Goal: Task Accomplishment & Management: Use online tool/utility

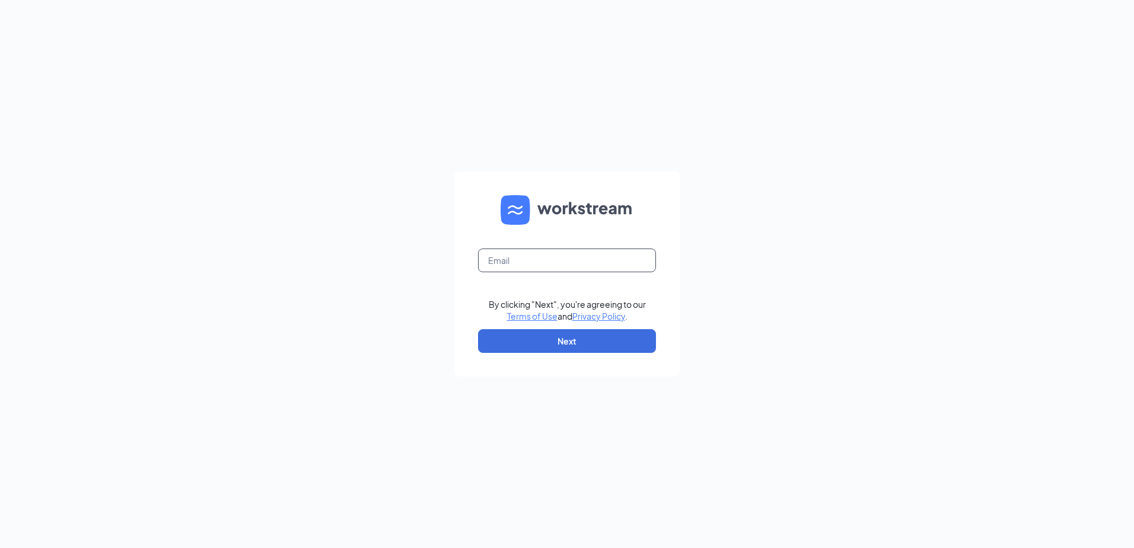
click at [510, 259] on input "text" at bounding box center [567, 261] width 178 height 24
type input "lzook@jkventures.biz"
click at [536, 338] on button "Next" at bounding box center [567, 341] width 178 height 24
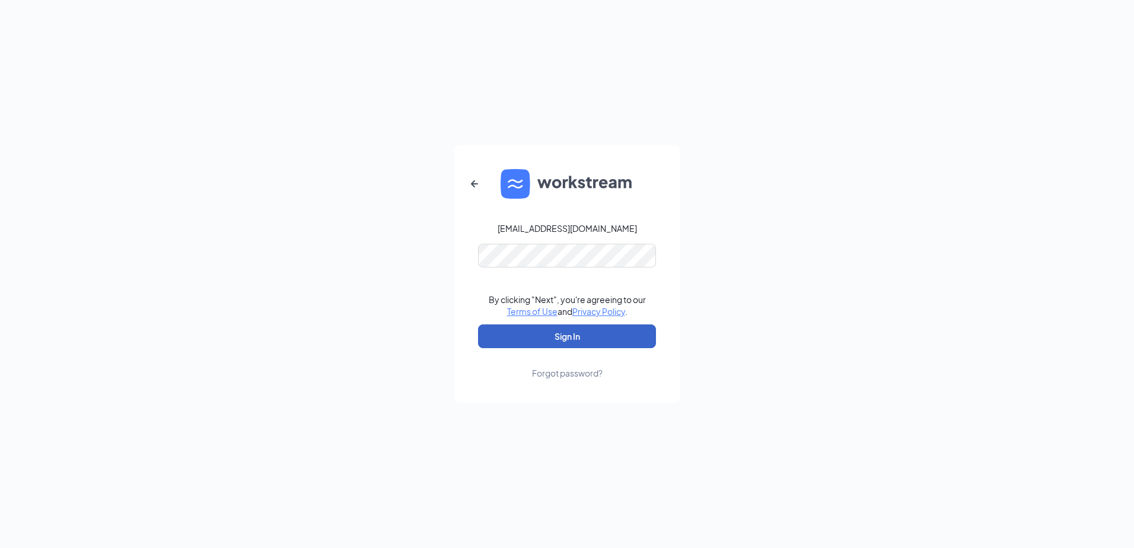
click at [527, 327] on button "Sign In" at bounding box center [567, 337] width 178 height 24
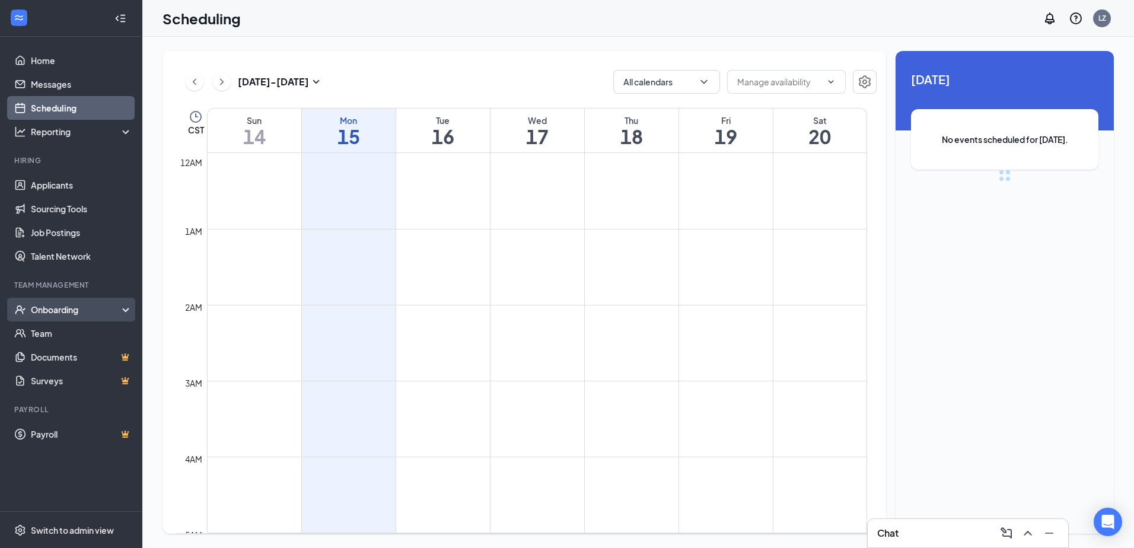
scroll to position [583, 0]
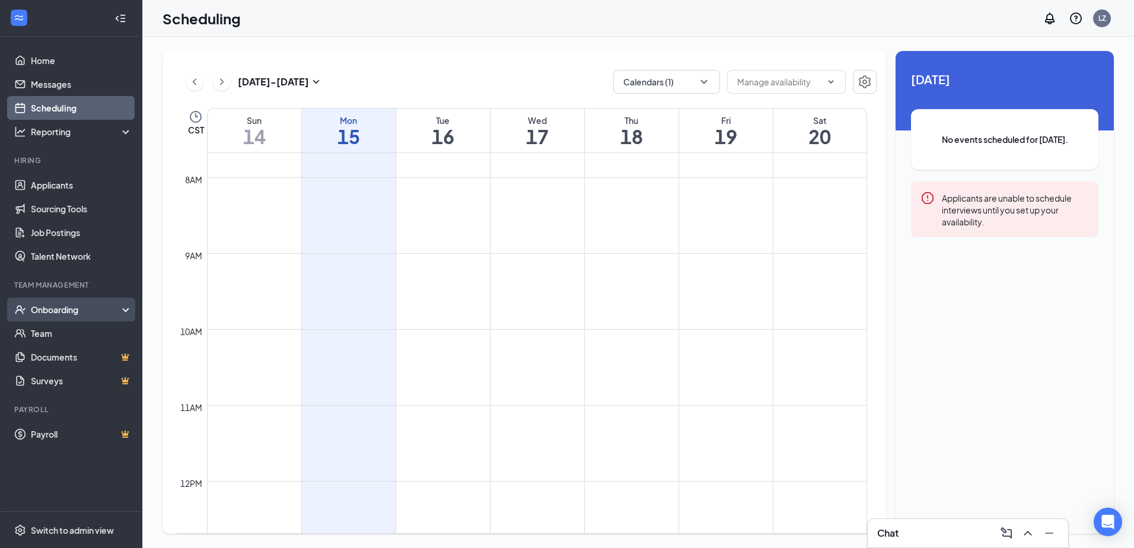
click at [103, 310] on div "Onboarding" at bounding box center [76, 310] width 91 height 12
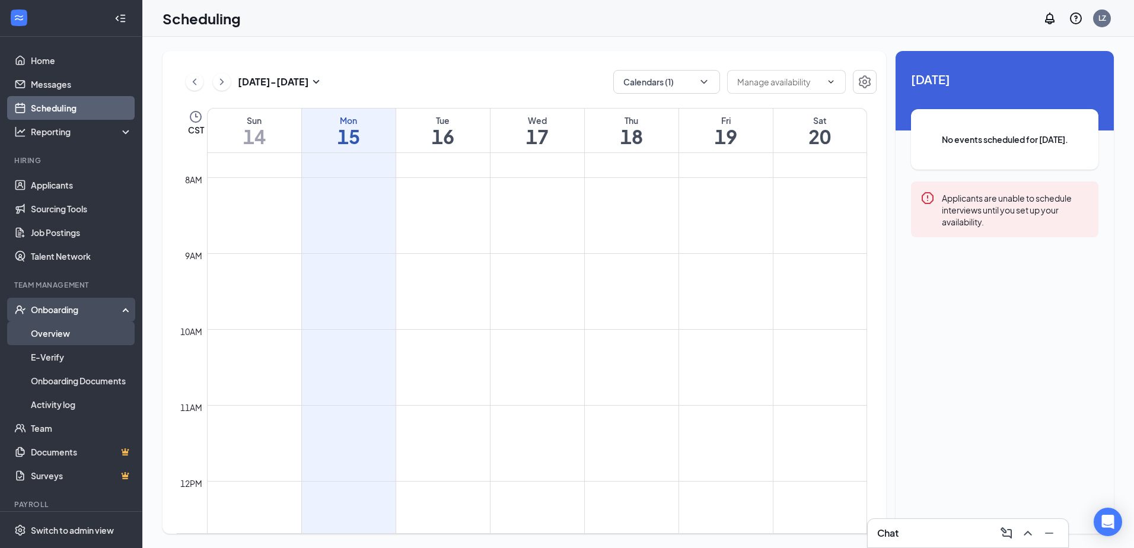
click at [96, 336] on link "Overview" at bounding box center [81, 334] width 101 height 24
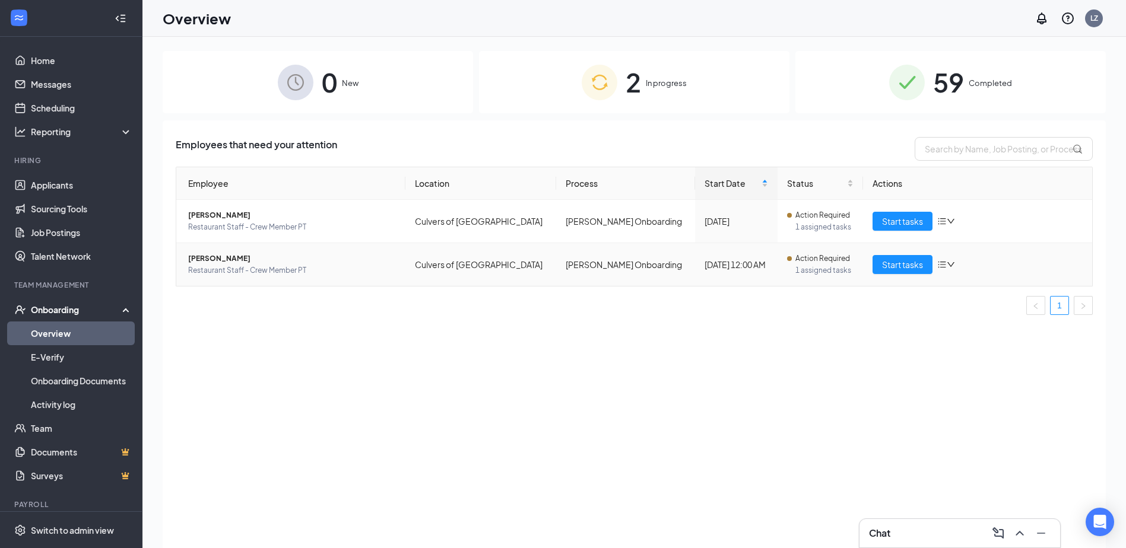
click at [243, 260] on span "[PERSON_NAME]" at bounding box center [292, 259] width 208 height 12
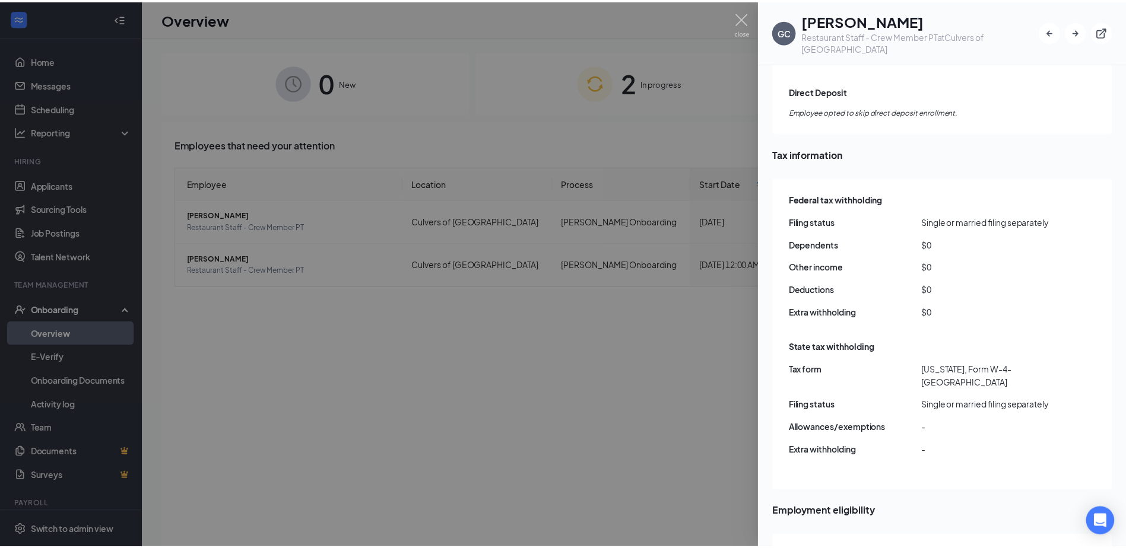
scroll to position [1013, 0]
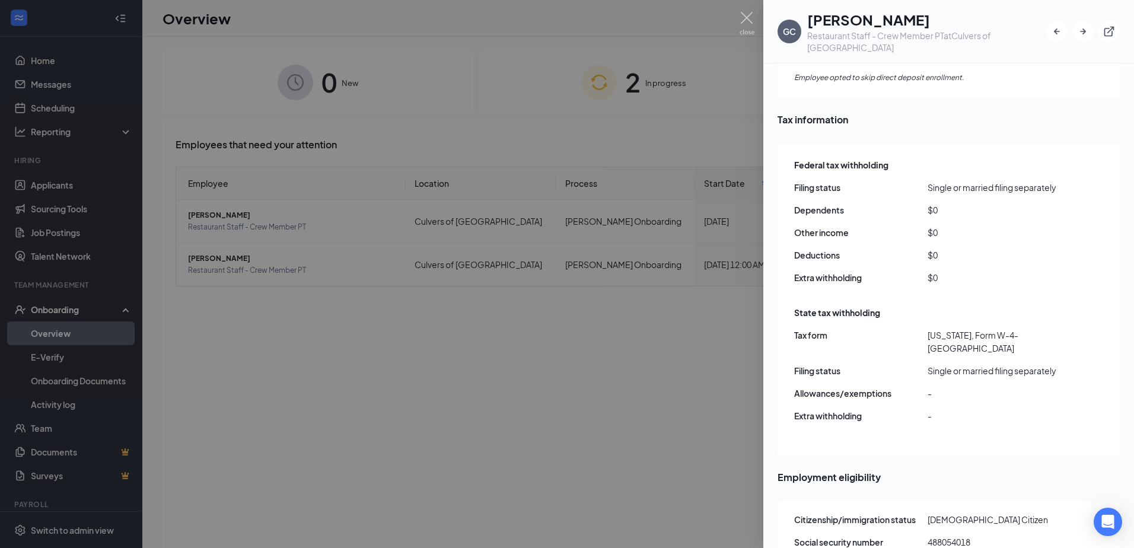
click at [642, 347] on div at bounding box center [567, 274] width 1134 height 548
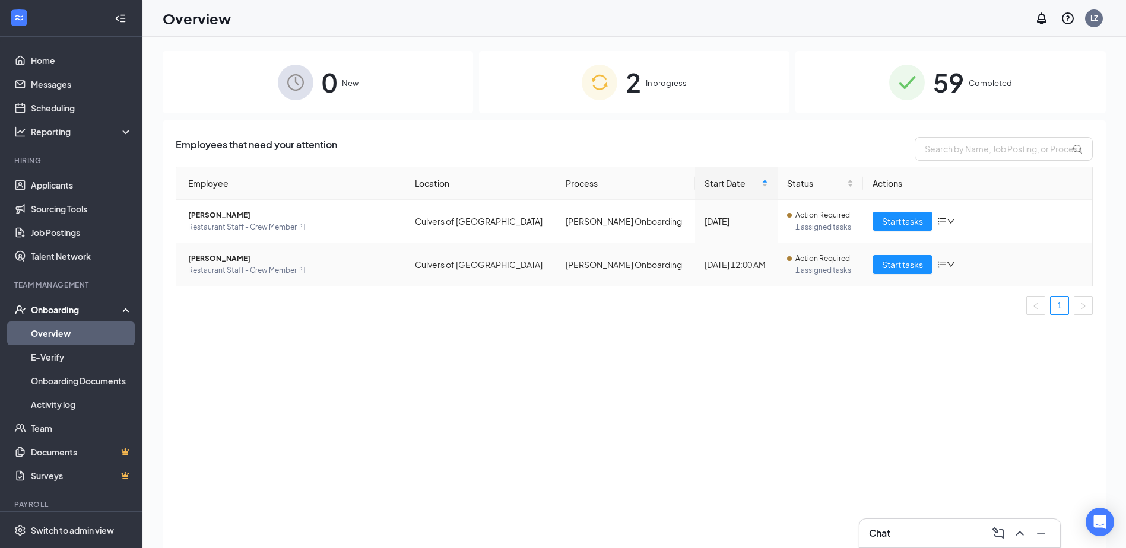
click at [945, 264] on icon "bars" at bounding box center [941, 264] width 9 height 9
click at [893, 268] on span "Start tasks" at bounding box center [902, 264] width 41 height 13
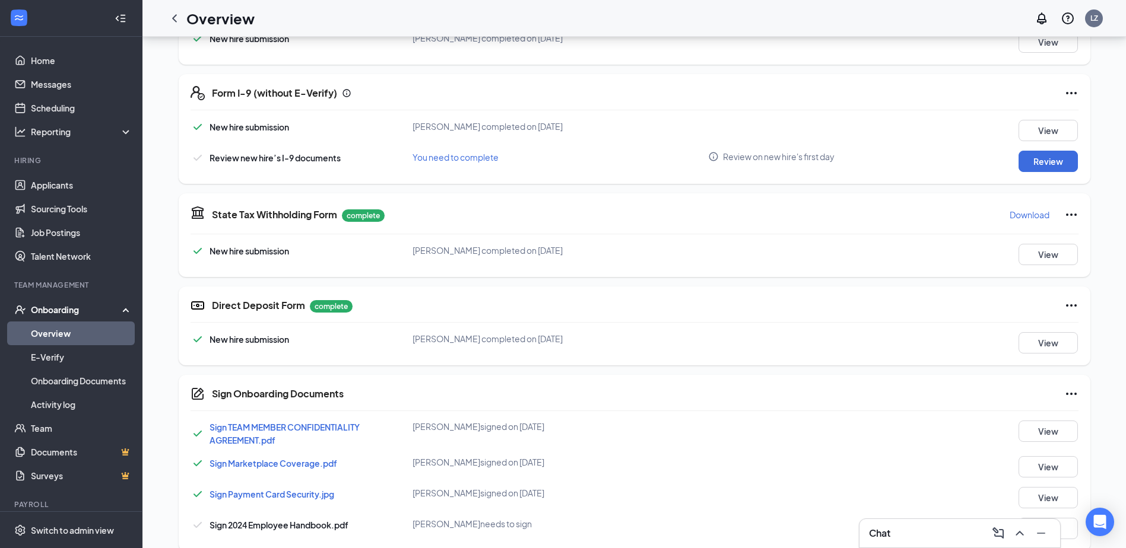
scroll to position [346, 0]
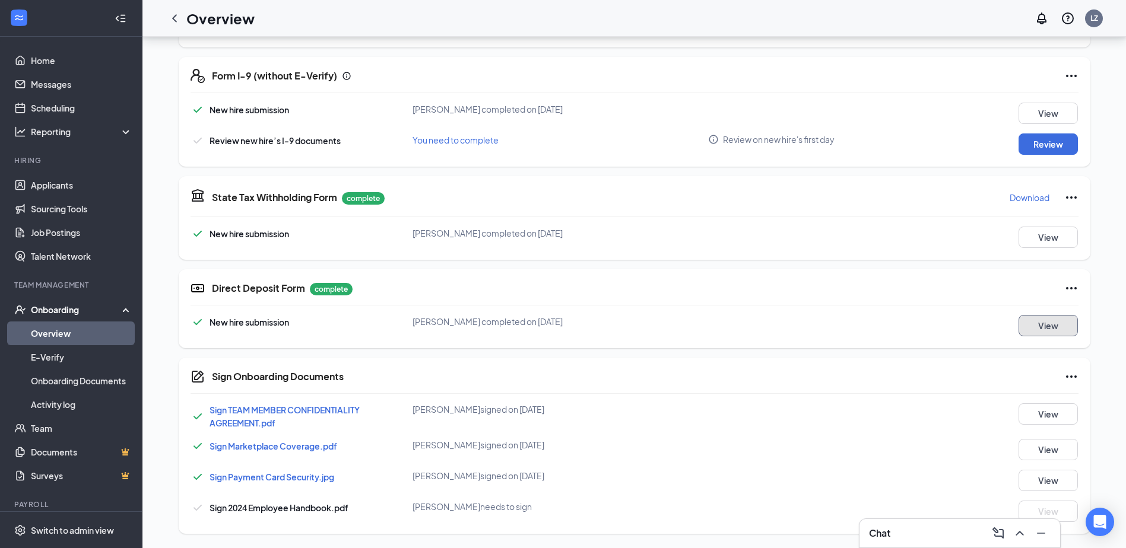
click at [1028, 333] on button "View" at bounding box center [1047, 325] width 59 height 21
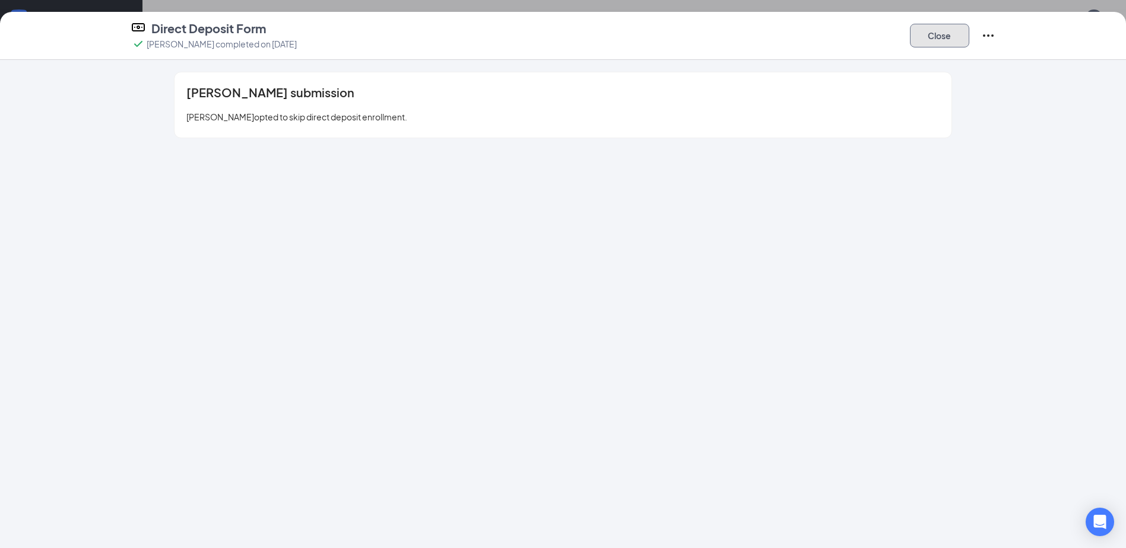
click at [933, 37] on button "Close" at bounding box center [939, 36] width 59 height 24
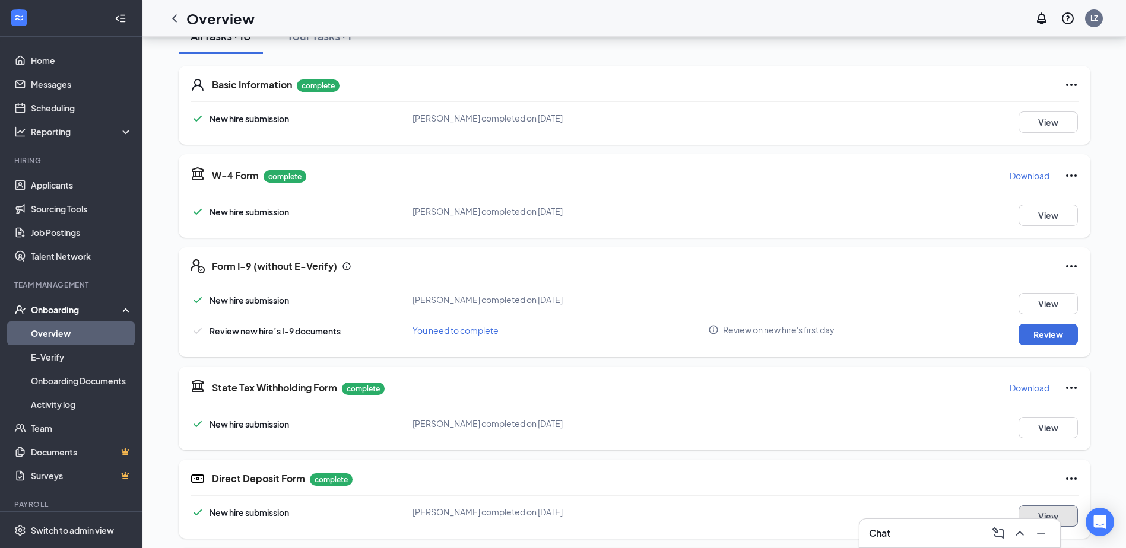
scroll to position [109, 0]
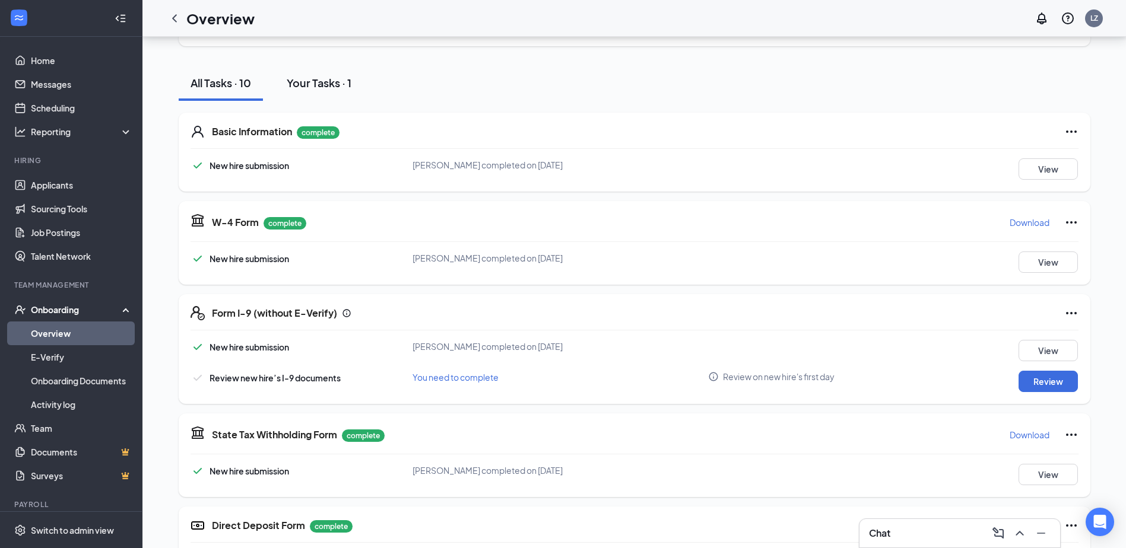
click at [317, 82] on div "Your Tasks · 1" at bounding box center [319, 82] width 65 height 15
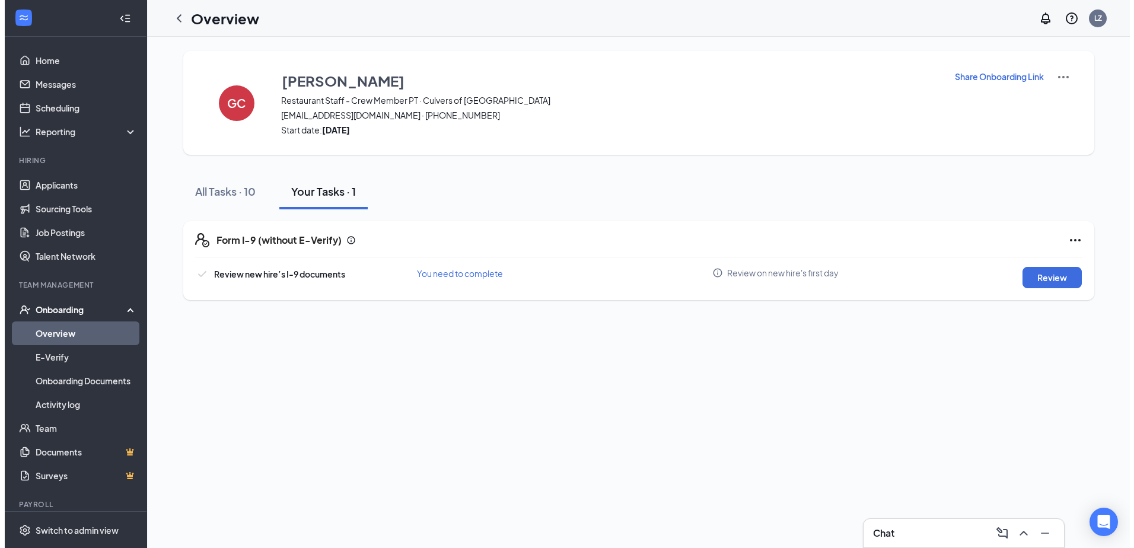
scroll to position [0, 0]
